Goal: Transaction & Acquisition: Purchase product/service

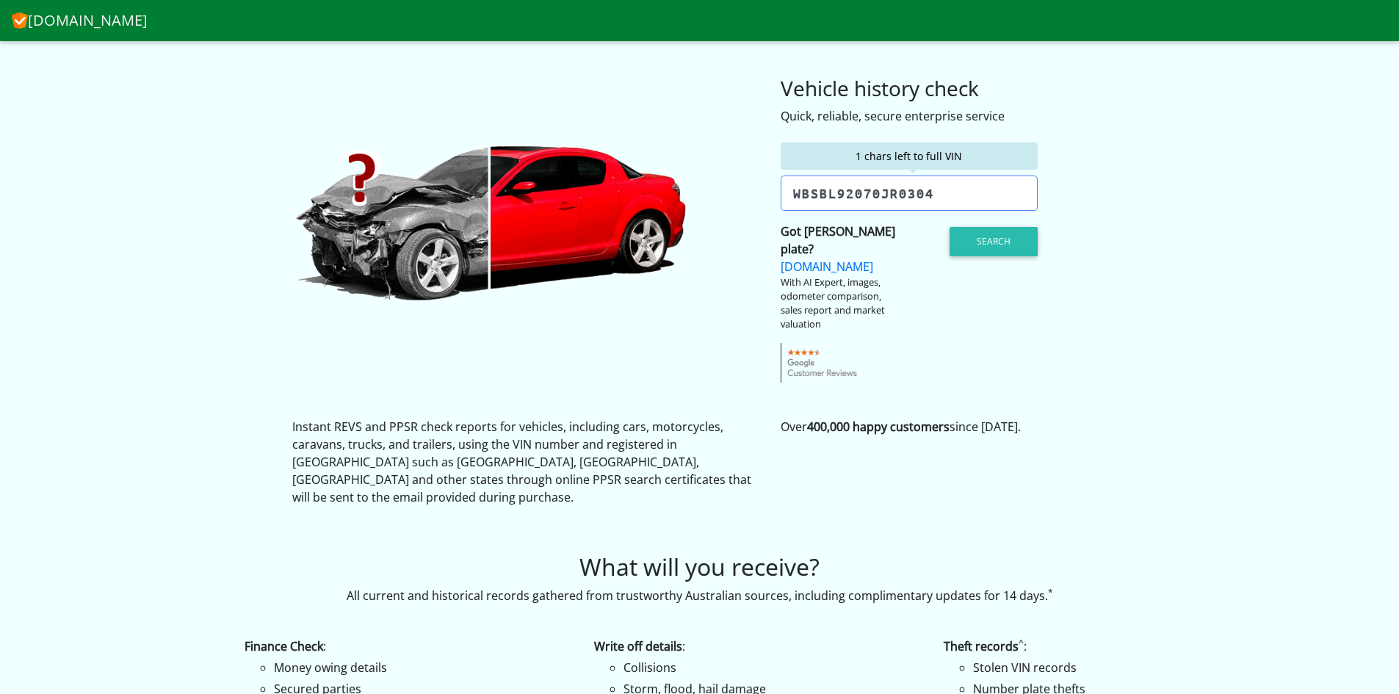
type input "[US_VEHICLE_IDENTIFICATION_NUMBER]"
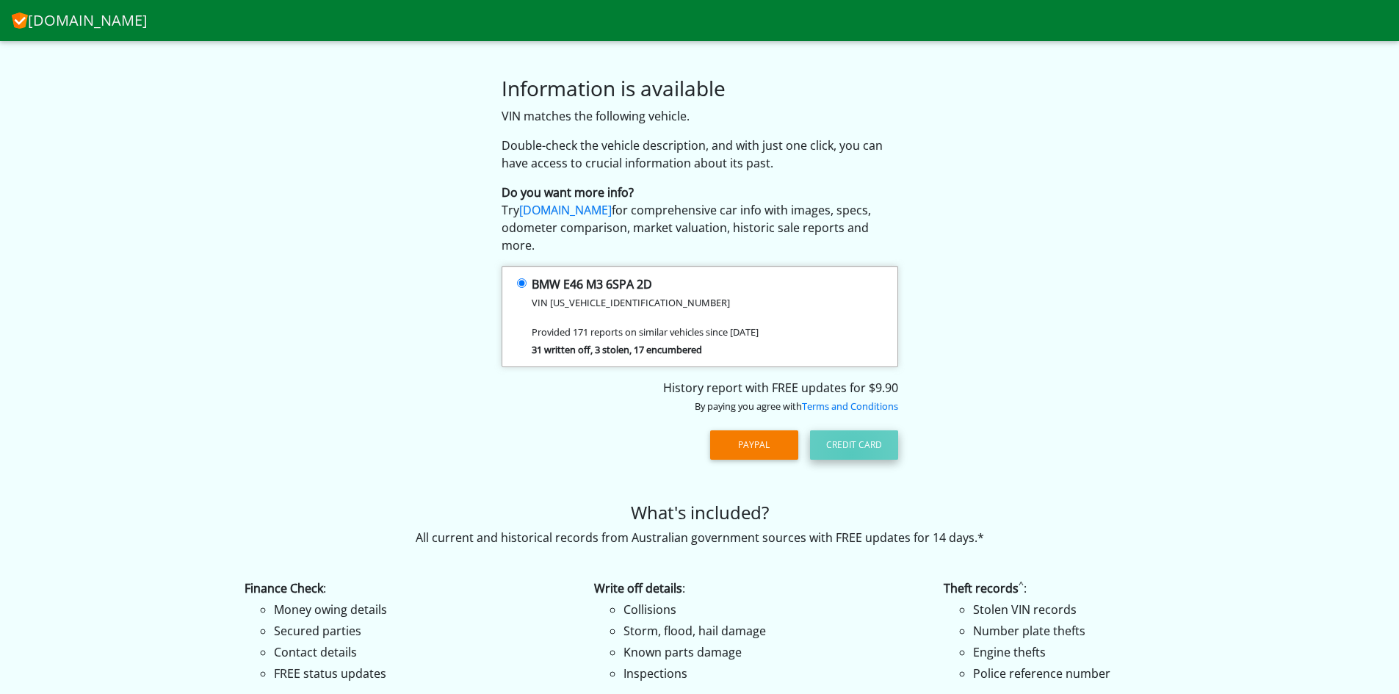
click at [851, 437] on button "Credit Card" at bounding box center [854, 444] width 88 height 29
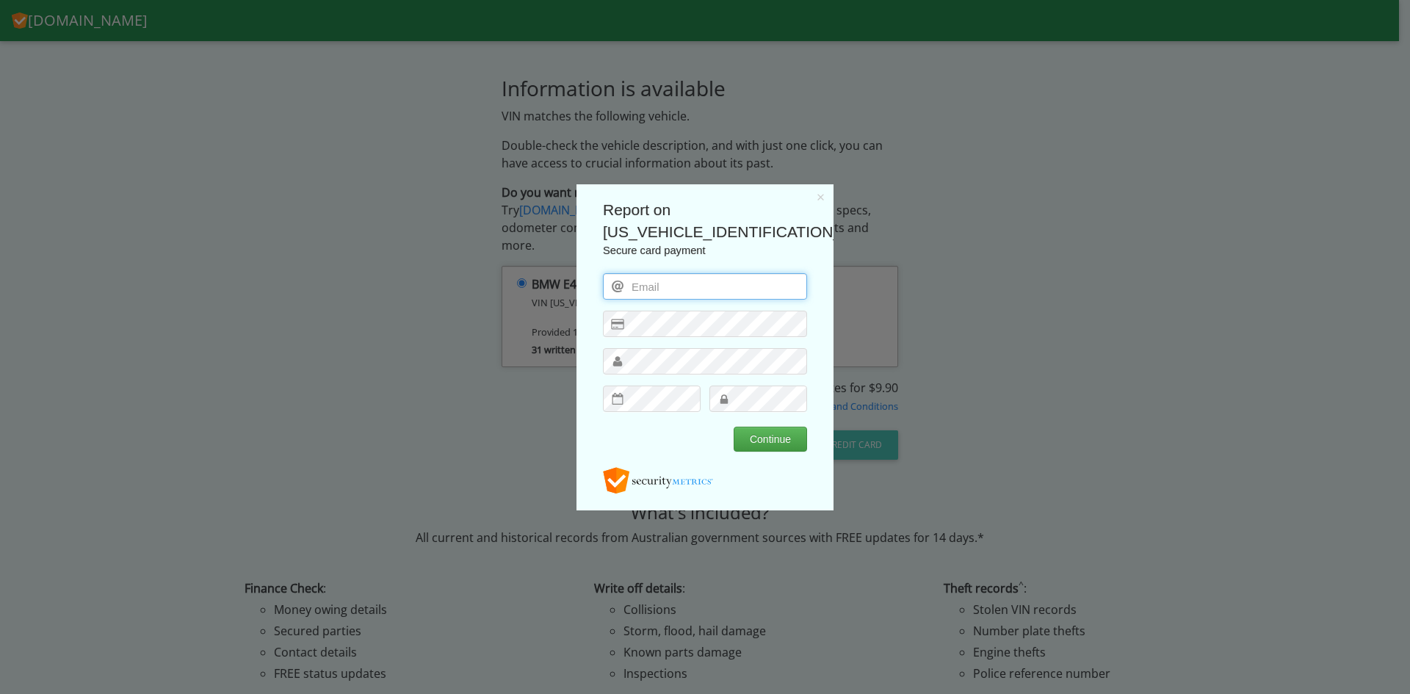
click at [642, 288] on input "email" at bounding box center [705, 285] width 204 height 26
type input "D"
type input "davon1973@yahoo.com.au"
click at [733, 426] on button "Continue" at bounding box center [769, 438] width 73 height 25
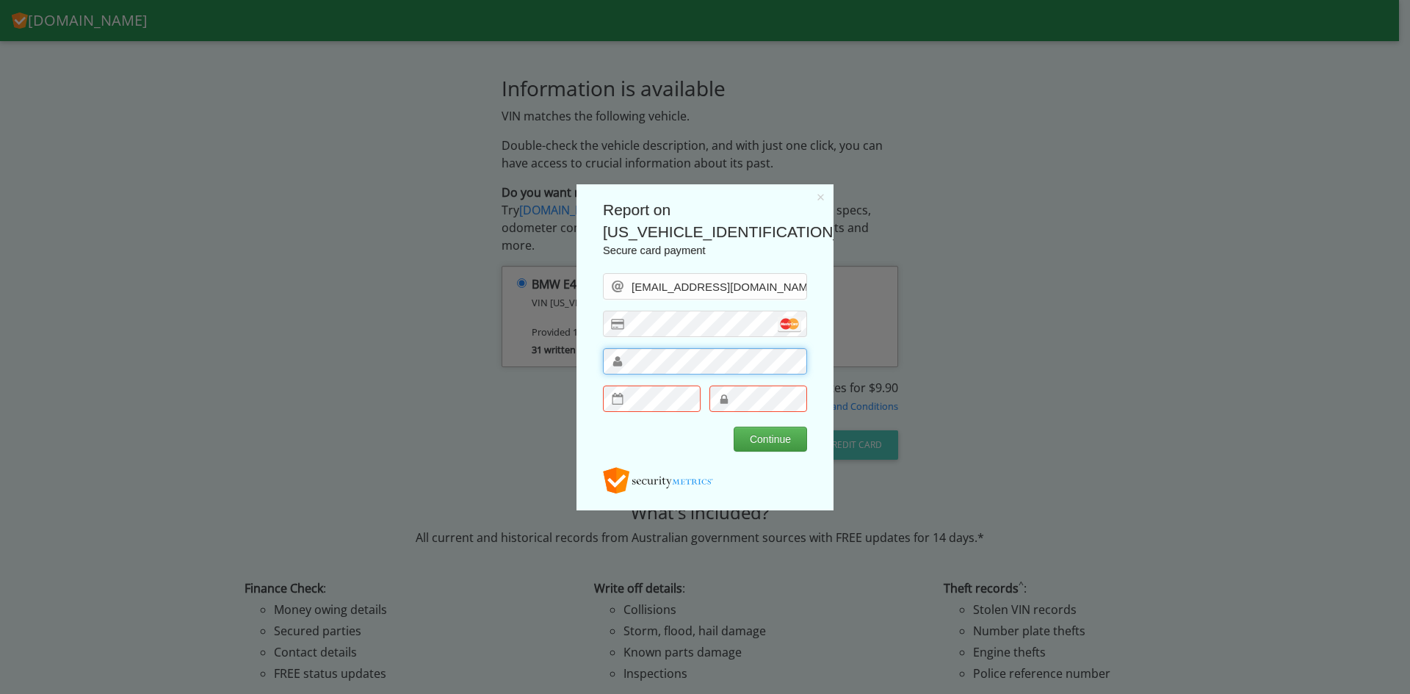
click at [733, 426] on button "Continue" at bounding box center [769, 438] width 73 height 25
click at [761, 435] on button "Continue" at bounding box center [769, 438] width 73 height 25
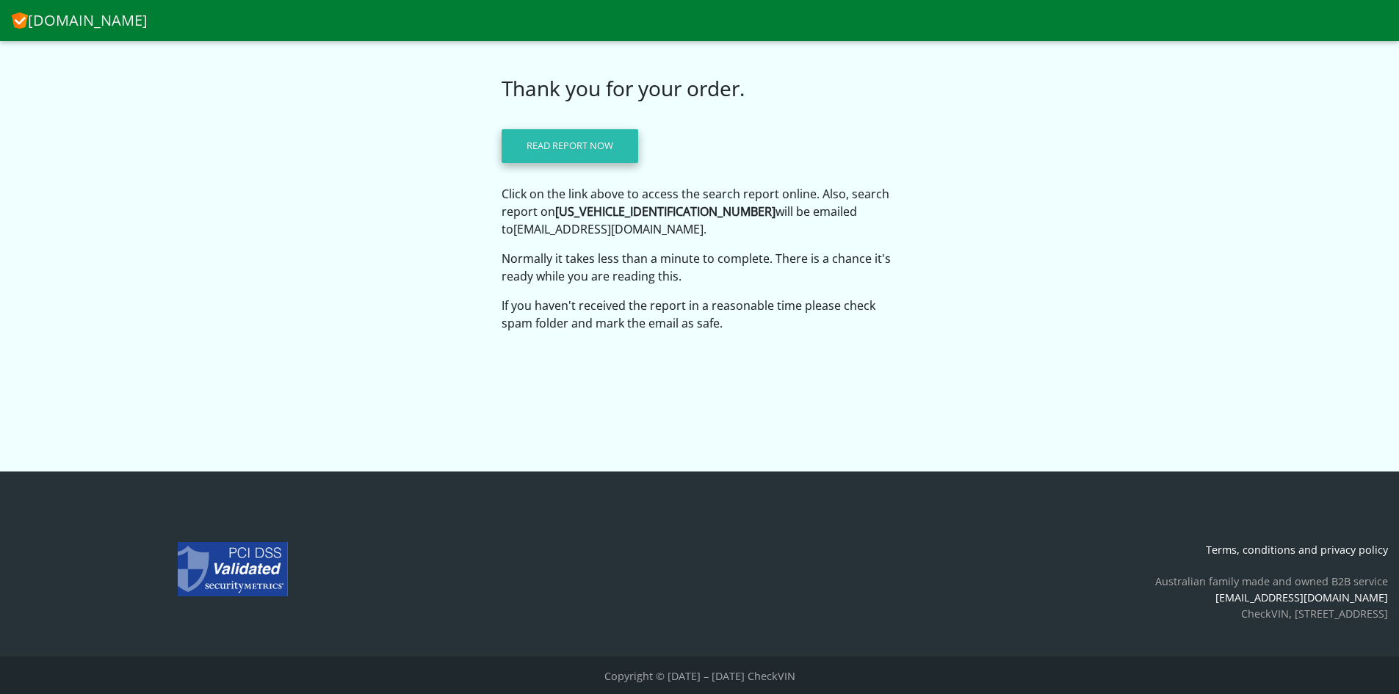
click at [568, 141] on link "Read report now" at bounding box center [569, 146] width 137 height 34
